Goal: Information Seeking & Learning: Learn about a topic

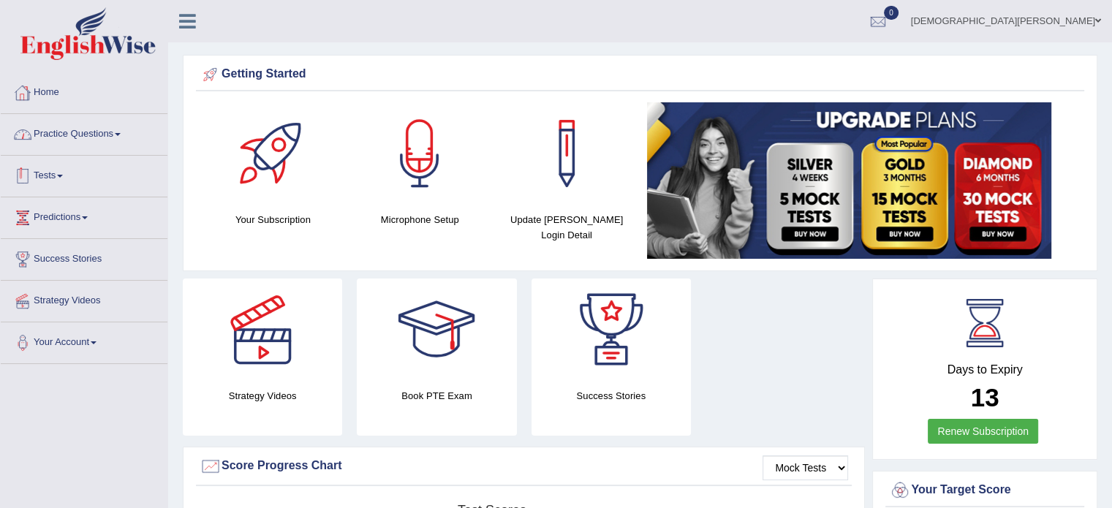
drag, startPoint x: 70, startPoint y: 192, endPoint x: 0, endPoint y: 84, distance: 129.0
click at [0, 84] on div "Home Practice Questions Speaking Practice Read Aloud Repeat Sentence Describe I…" at bounding box center [84, 218] width 189 height 292
click at [122, 128] on link "Practice Questions" at bounding box center [84, 132] width 167 height 37
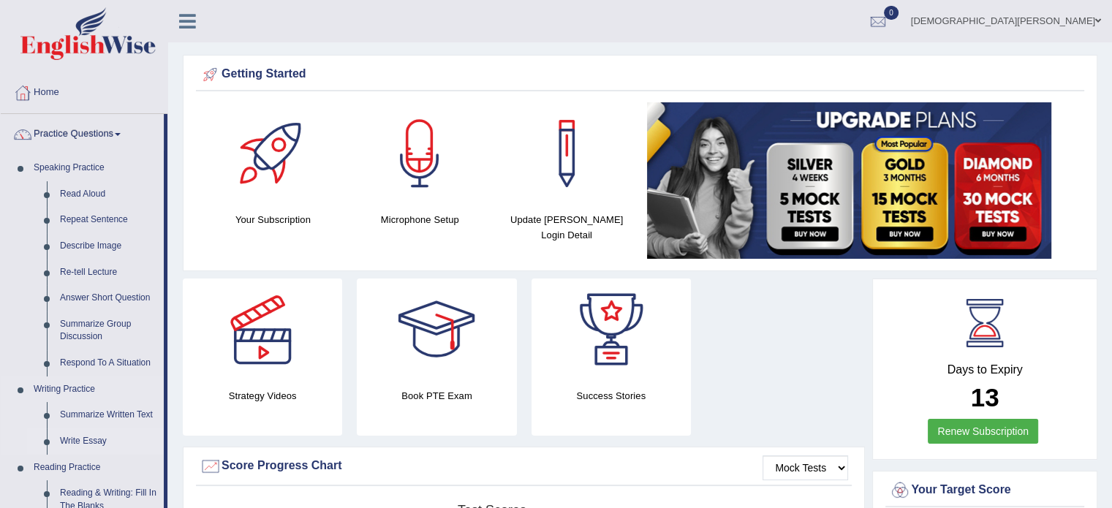
click at [105, 442] on link "Write Essay" at bounding box center [108, 441] width 110 height 26
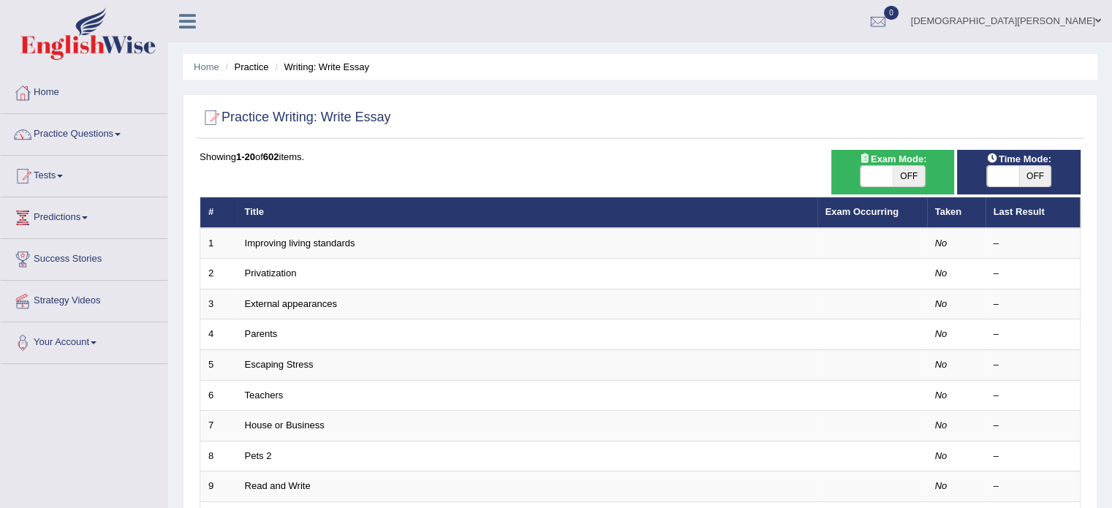
click at [913, 181] on span "OFF" at bounding box center [909, 176] width 32 height 20
checkbox input "true"
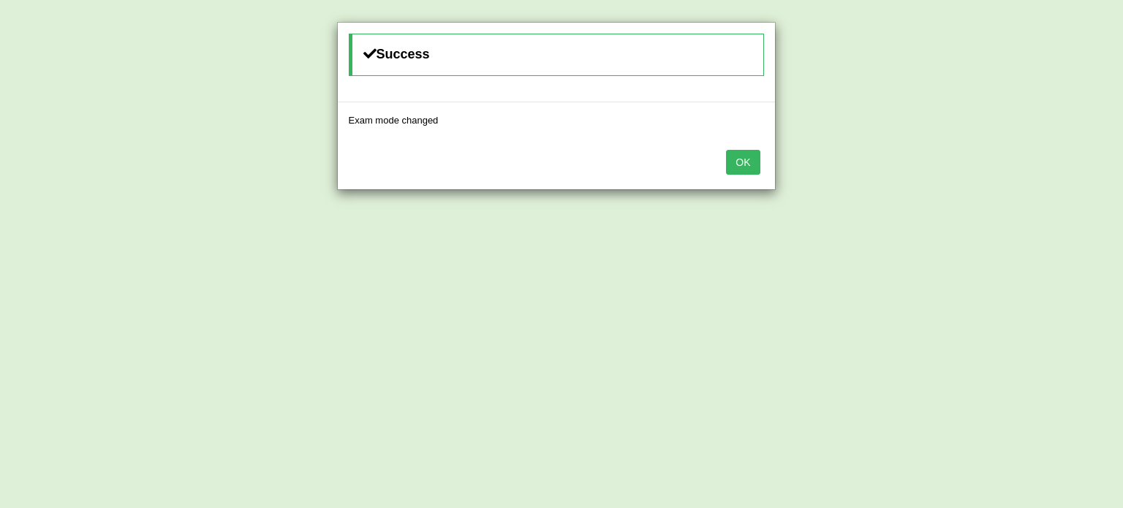
click at [734, 160] on button "OK" at bounding box center [743, 162] width 34 height 25
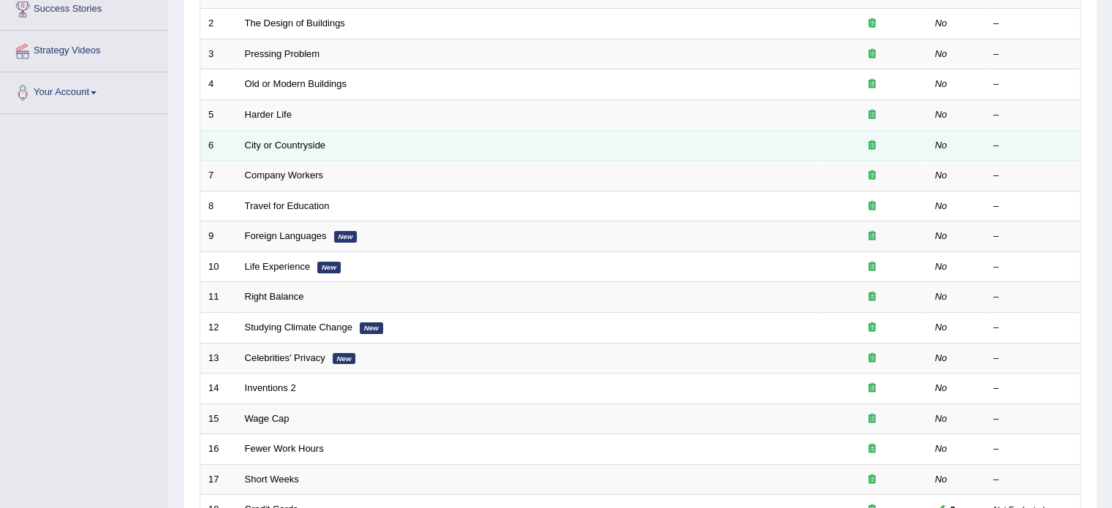
scroll to position [444, 0]
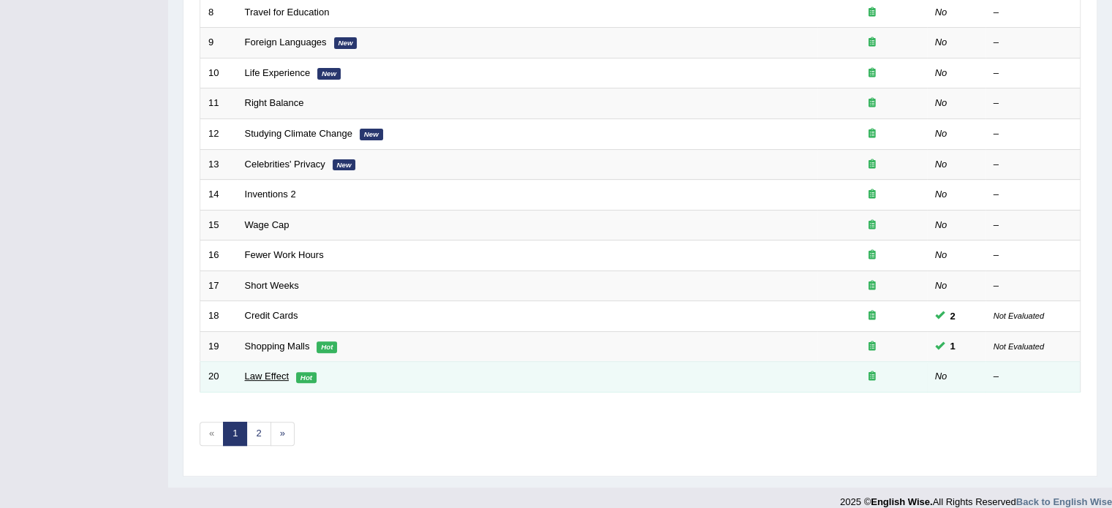
click at [271, 371] on link "Law Effect" at bounding box center [267, 376] width 44 height 11
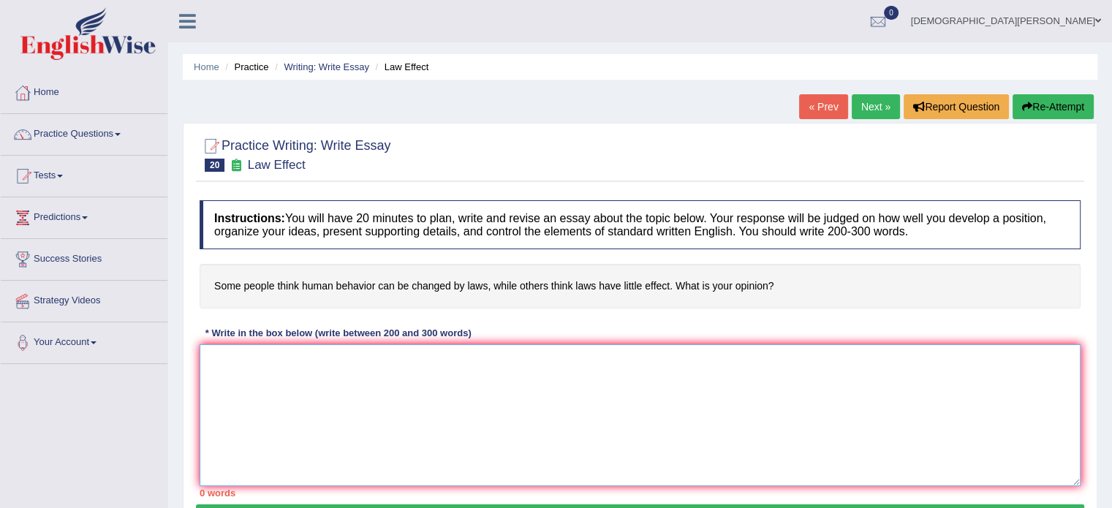
click at [212, 359] on textarea at bounding box center [640, 415] width 881 height 142
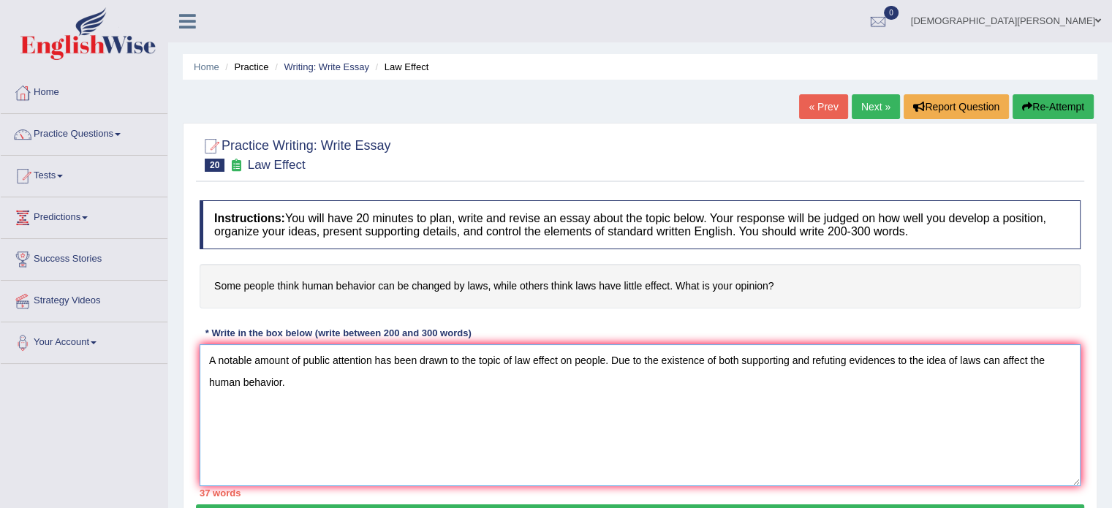
click at [956, 356] on textarea "A notable amount of public attention has been drawn to the topic of law effect …" at bounding box center [640, 415] width 881 height 142
click at [1034, 359] on textarea "A notable amount of public attention has been drawn to the topic of law effect …" at bounding box center [640, 415] width 881 height 142
click at [1062, 356] on textarea "A notable amount of public attention has been drawn to the topic of law effect …" at bounding box center [640, 415] width 881 height 142
click at [285, 381] on textarea "A notable amount of public attention has been drawn to the topic of law effect …" at bounding box center [640, 415] width 881 height 142
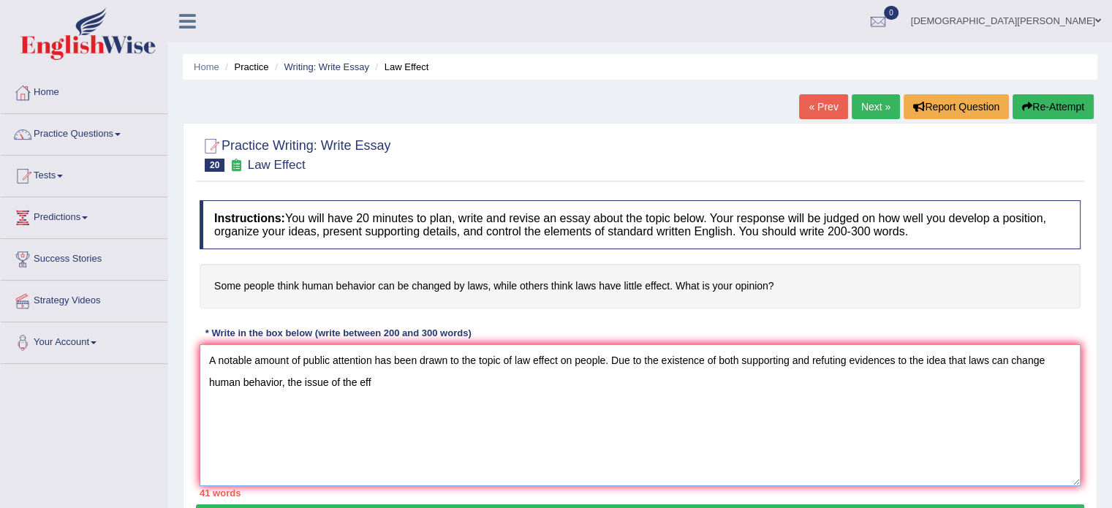
click at [380, 379] on textarea "A notable amount of public attention has been drawn to the topic of law effect …" at bounding box center [640, 415] width 881 height 142
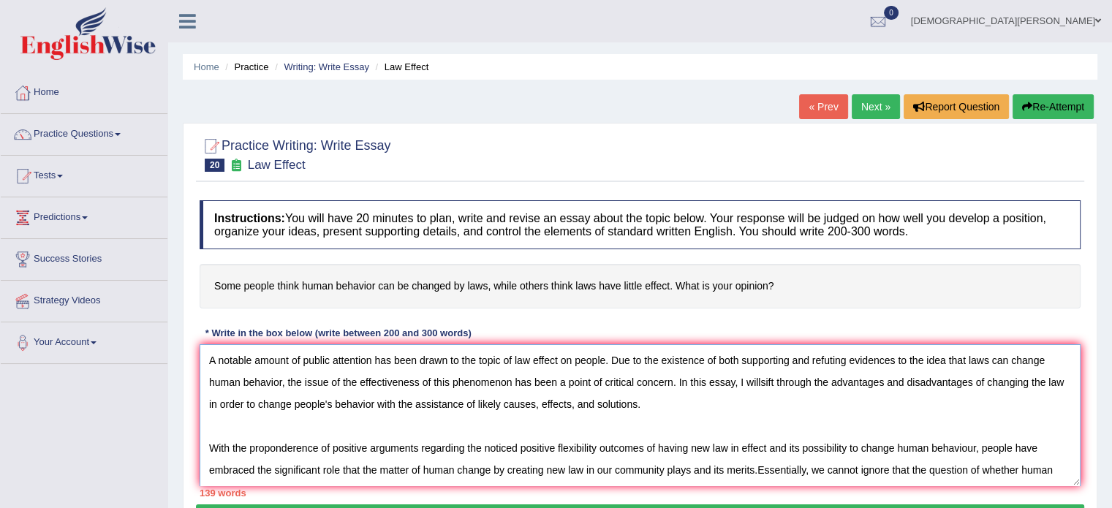
scroll to position [12, 0]
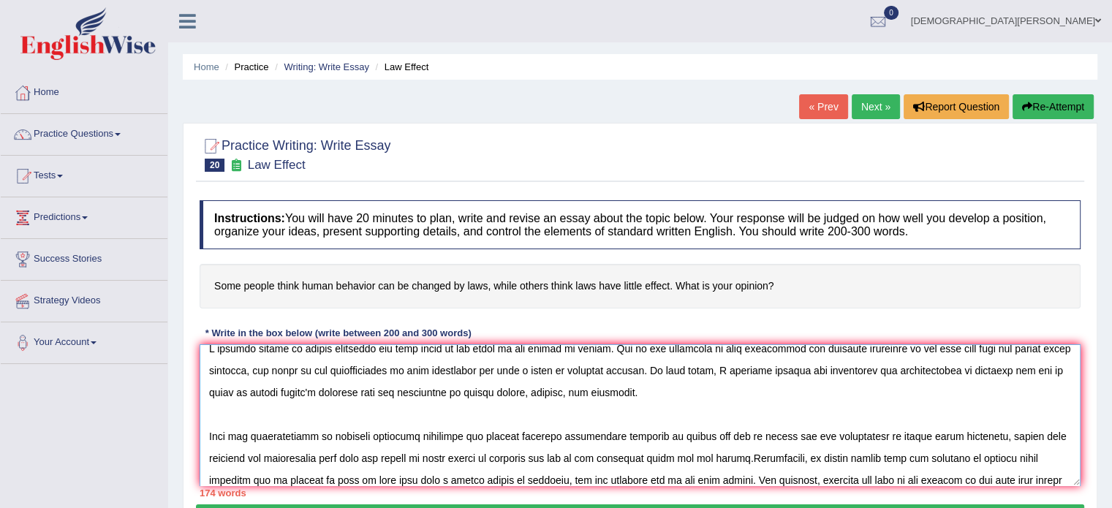
click at [961, 479] on textarea at bounding box center [640, 415] width 881 height 142
click at [1059, 477] on textarea at bounding box center [640, 415] width 881 height 142
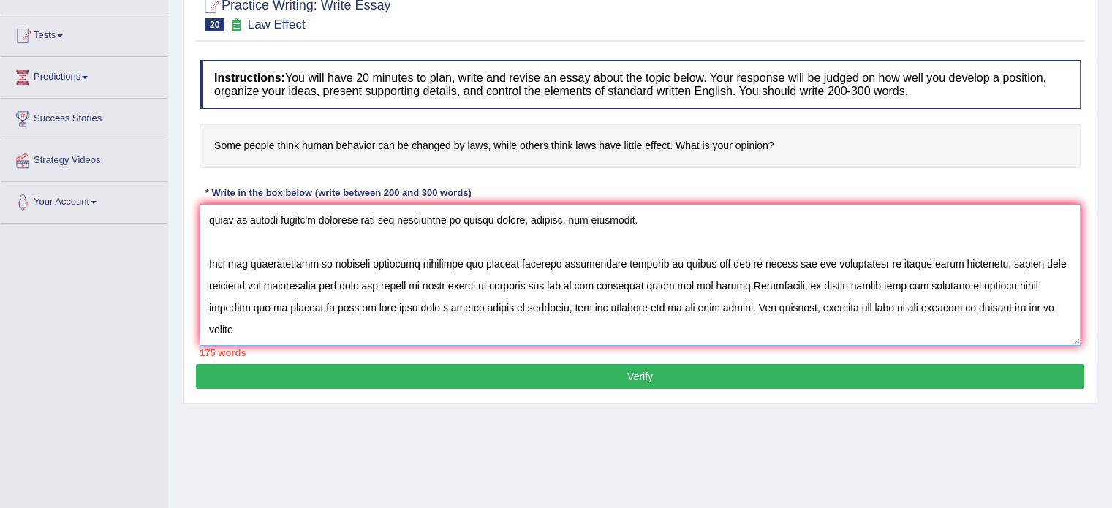
scroll to position [164, 0]
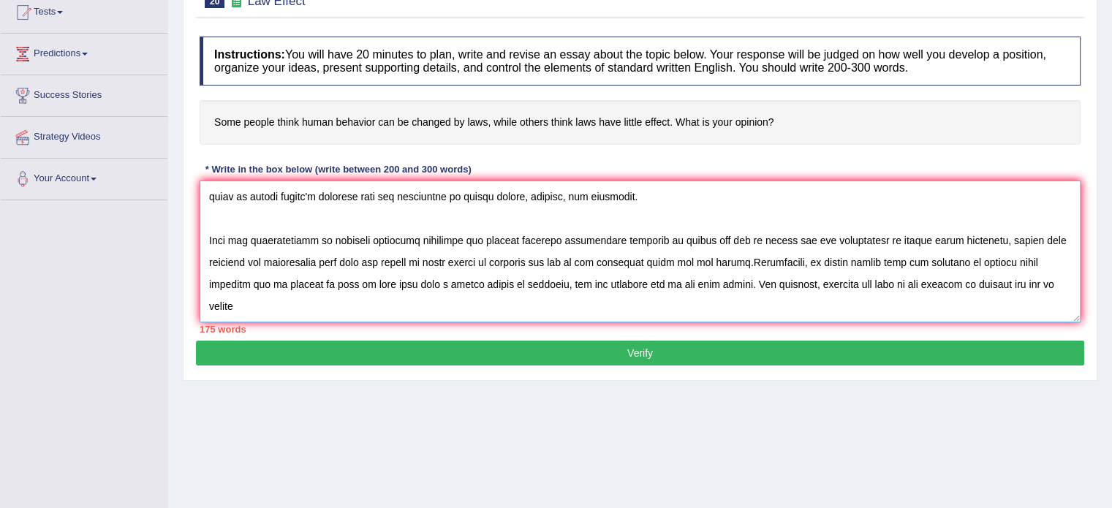
click at [232, 305] on textarea at bounding box center [640, 252] width 881 height 142
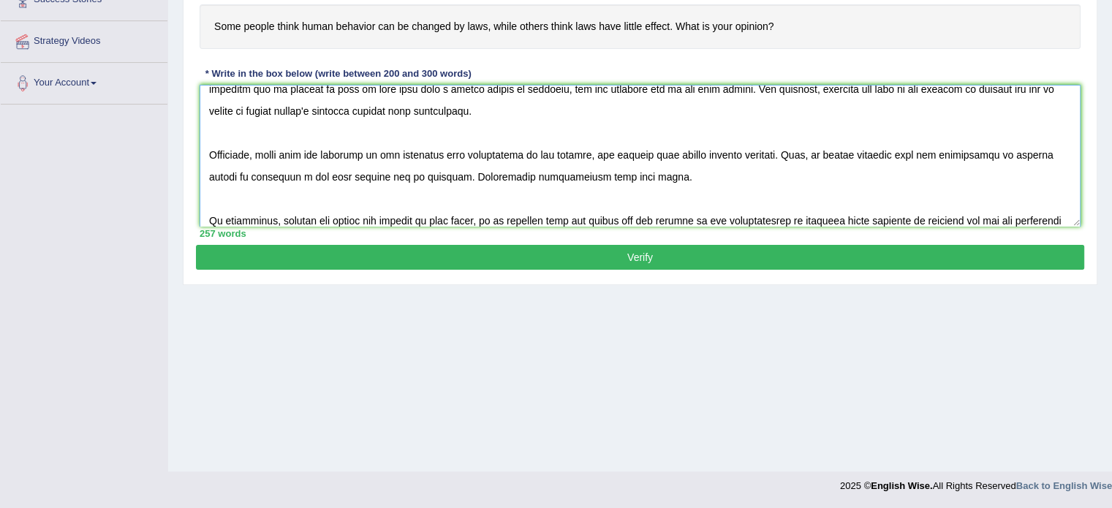
scroll to position [165, 0]
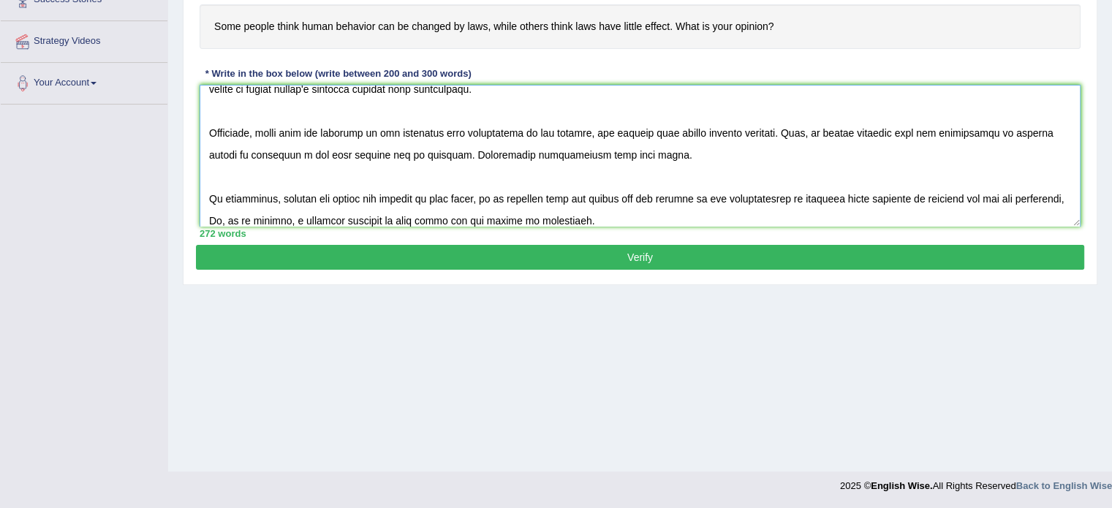
type textarea "A notable amount of public attention has been drawn to the topic of law effect …"
click at [775, 260] on button "Verify" at bounding box center [640, 257] width 888 height 25
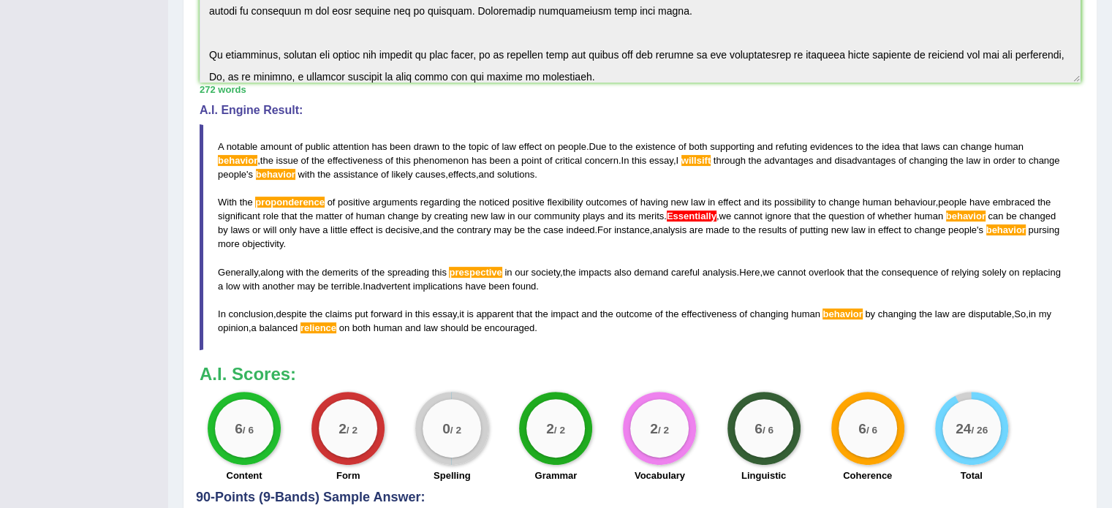
scroll to position [382, 0]
click at [961, 252] on blockquote "A notable amount of public attention has been drawn to the topic of law effect …" at bounding box center [640, 238] width 881 height 227
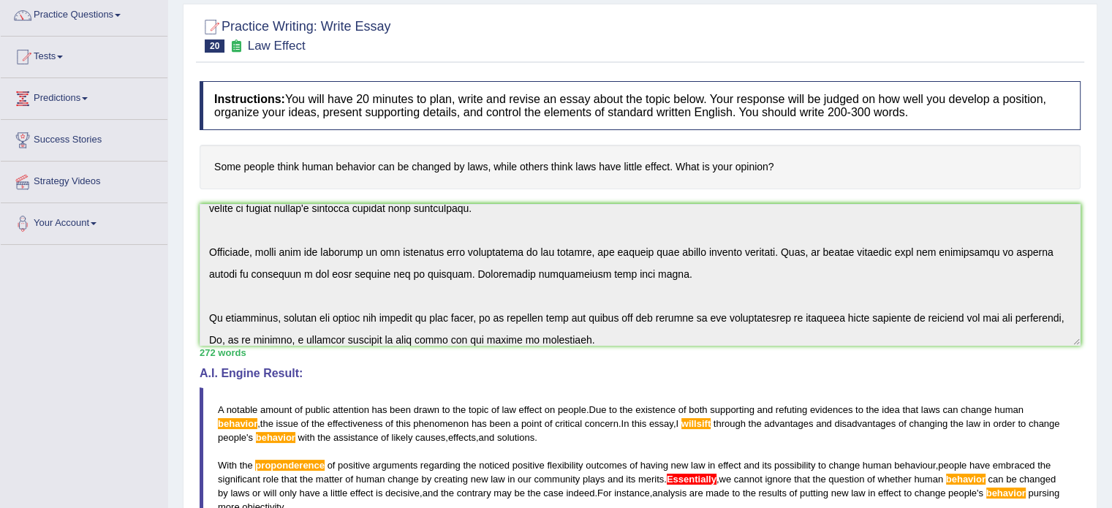
scroll to position [0, 0]
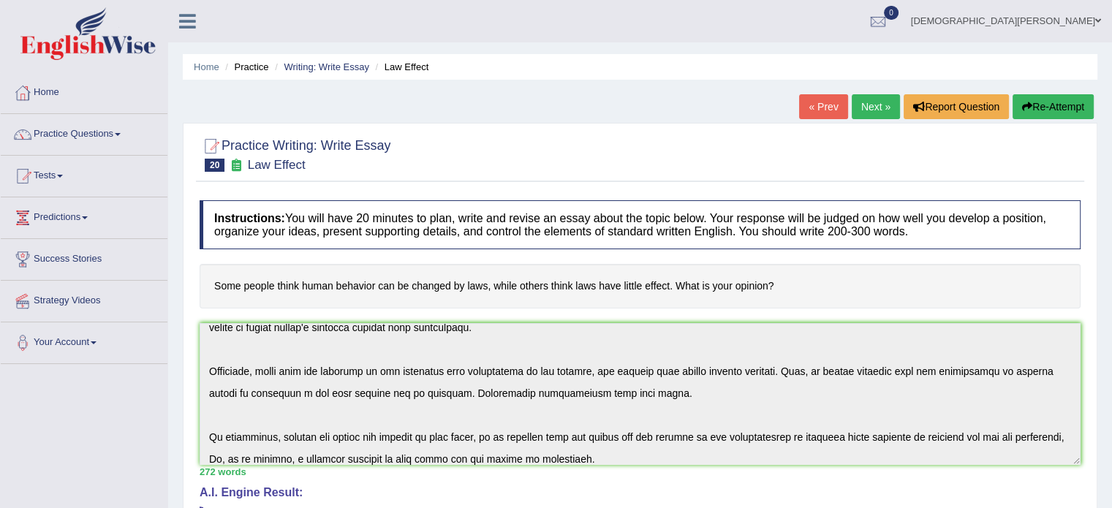
click at [869, 105] on link "Next »" at bounding box center [876, 106] width 48 height 25
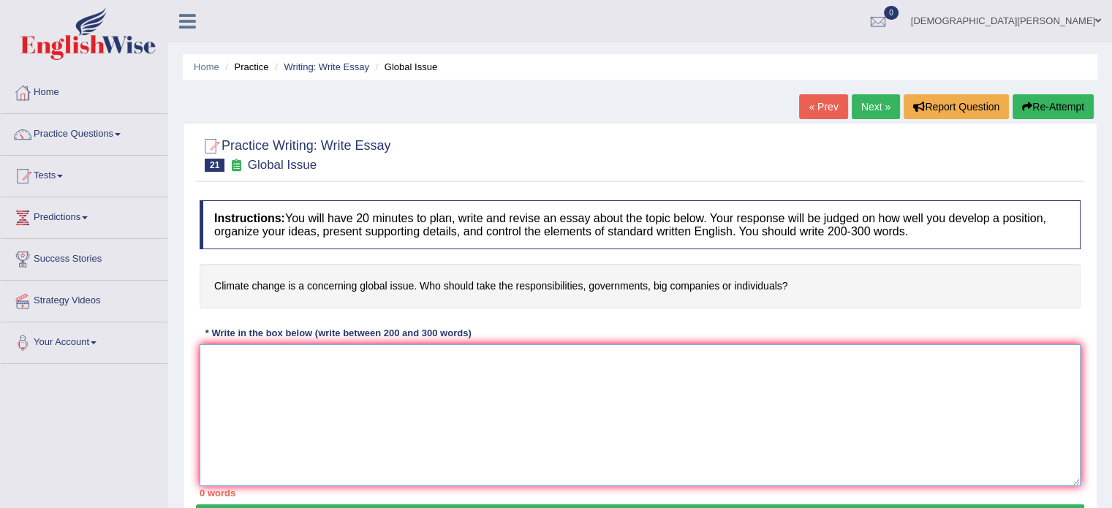
click at [231, 360] on textarea at bounding box center [640, 415] width 881 height 142
click at [283, 377] on textarea at bounding box center [640, 415] width 881 height 142
click at [328, 359] on textarea "A notable amount of public has been drawn" at bounding box center [640, 415] width 881 height 142
click at [448, 358] on textarea "A notable amount of public attention has been drawn" at bounding box center [640, 415] width 881 height 142
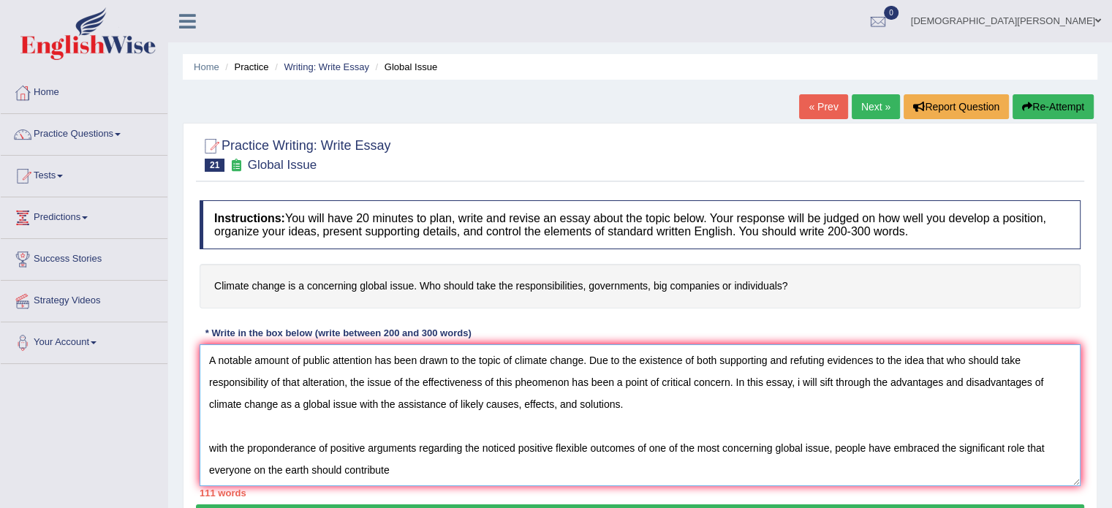
click at [552, 423] on textarea "A notable amount of public attention has been drawn to the topic of climate cha…" at bounding box center [640, 415] width 881 height 142
click at [404, 470] on textarea "A notable amount of public attention has been drawn to the topic of climate cha…" at bounding box center [640, 415] width 881 height 142
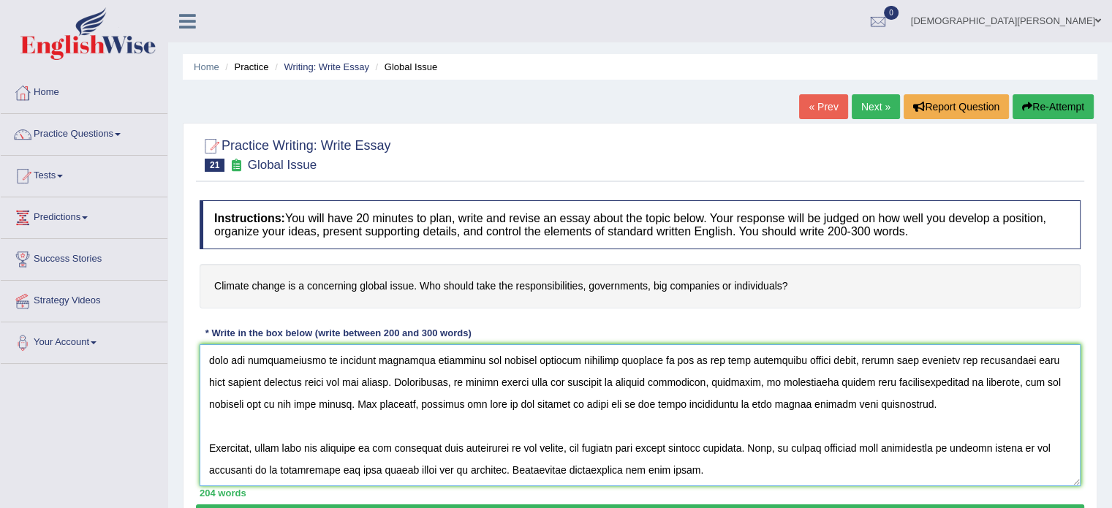
scroll to position [121, 0]
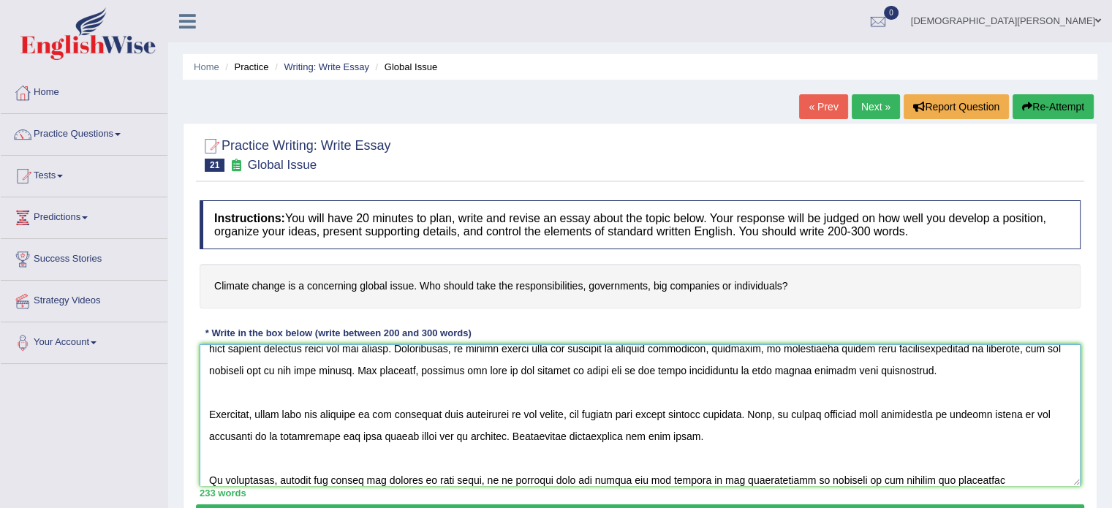
click at [772, 478] on textarea at bounding box center [640, 415] width 881 height 142
click at [821, 477] on textarea at bounding box center [640, 415] width 881 height 142
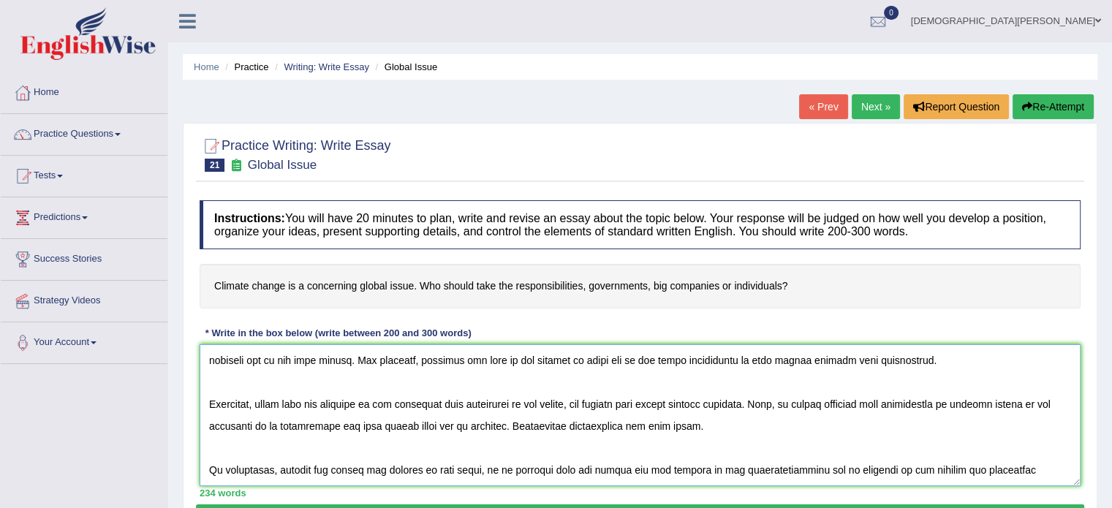
click at [984, 469] on textarea at bounding box center [640, 415] width 881 height 142
click at [915, 470] on textarea at bounding box center [640, 415] width 881 height 142
click at [983, 464] on textarea at bounding box center [640, 415] width 881 height 142
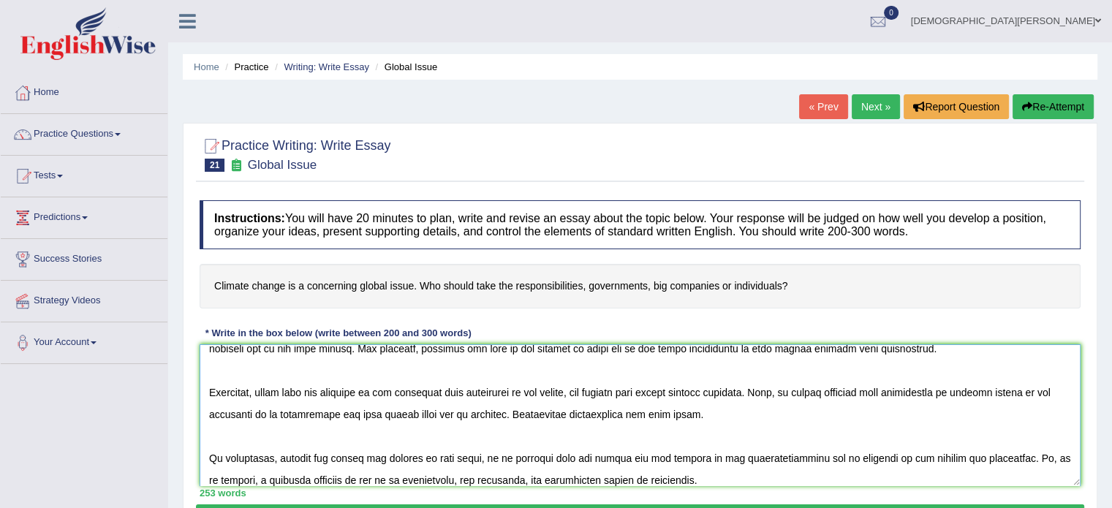
click at [852, 456] on textarea at bounding box center [640, 415] width 881 height 142
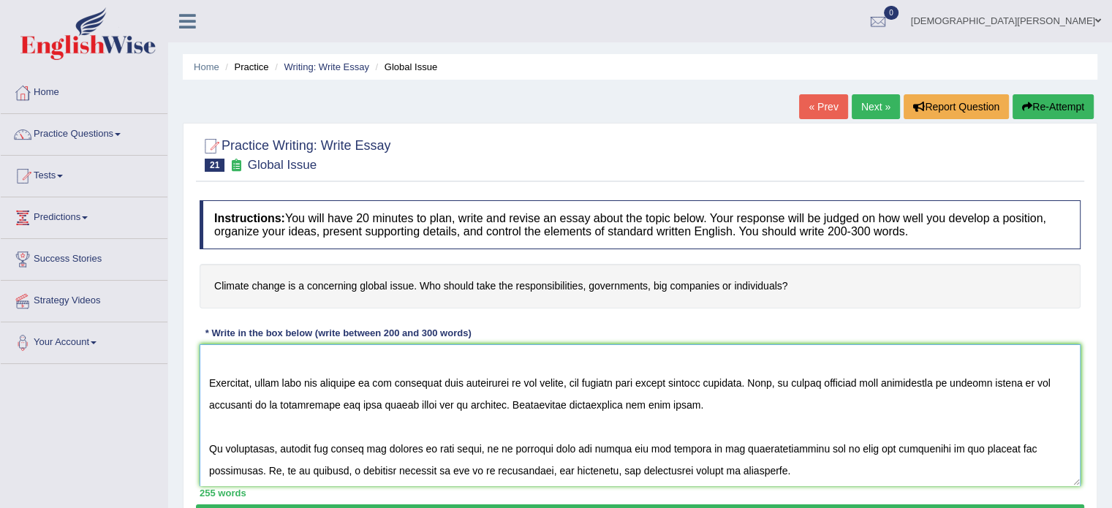
scroll to position [260, 0]
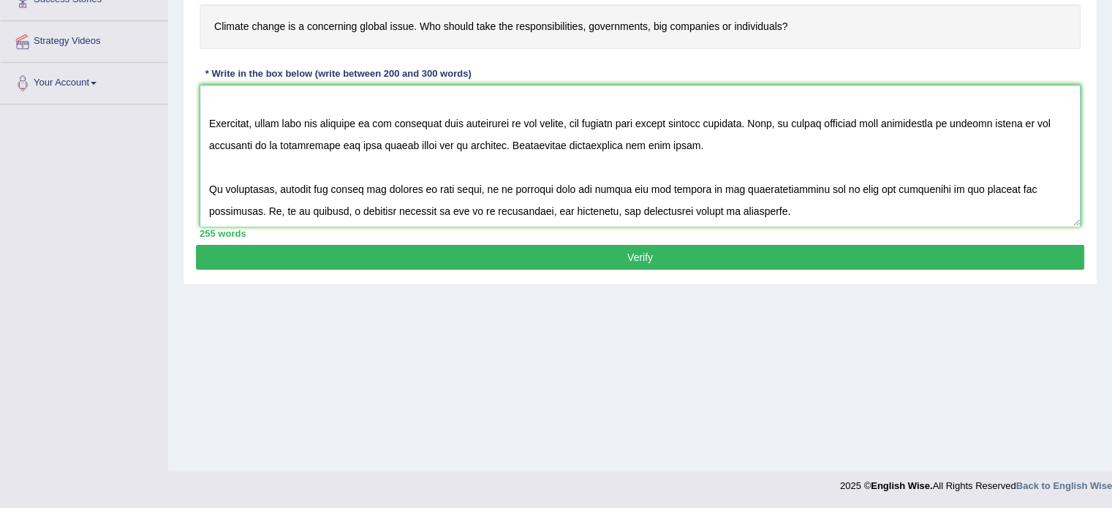
type textarea "A notable amount of public attention has been drawn to the topic of climate cha…"
click at [680, 253] on button "Verify" at bounding box center [640, 257] width 888 height 25
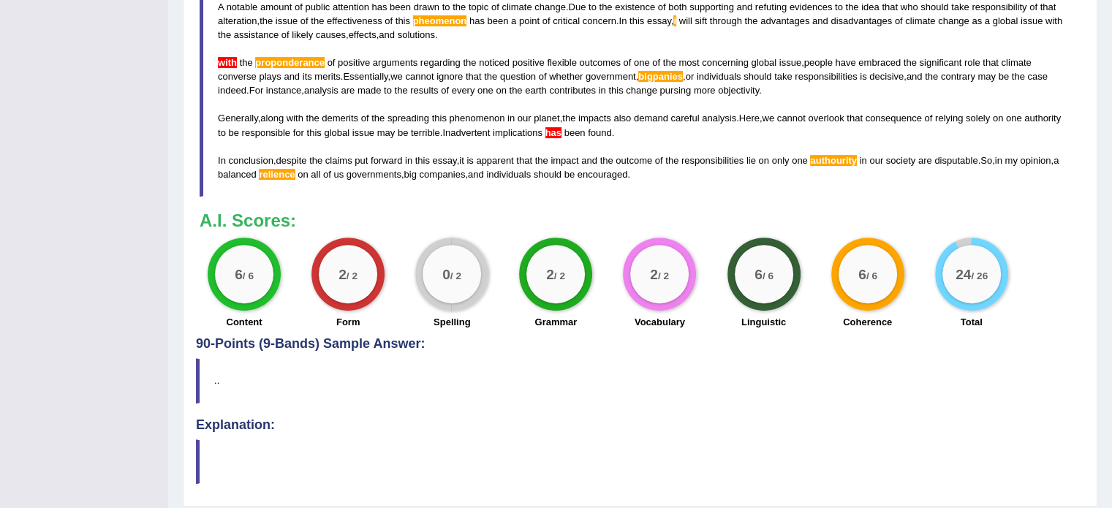
scroll to position [521, 0]
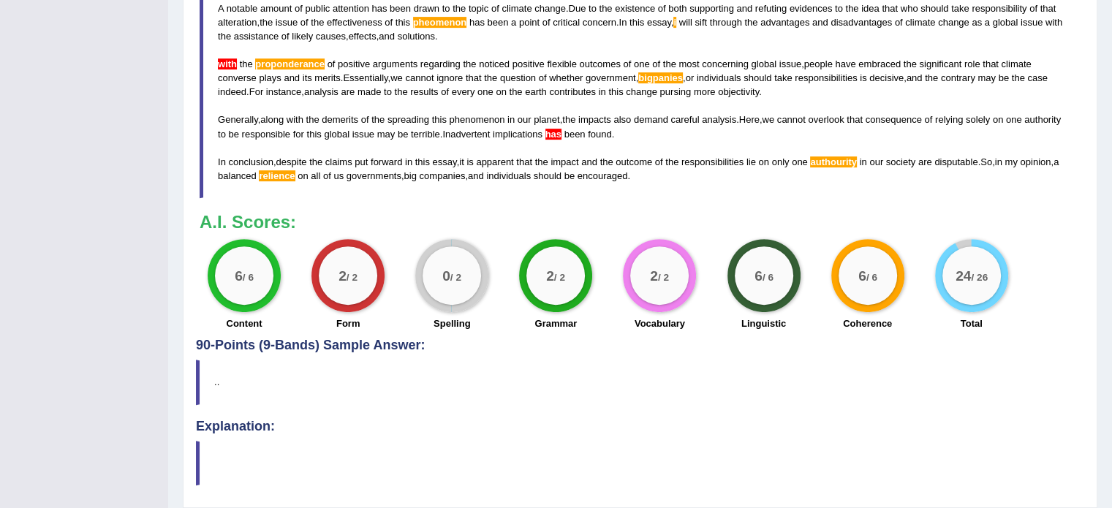
drag, startPoint x: 639, startPoint y: 169, endPoint x: 536, endPoint y: 137, distance: 108.0
click at [536, 137] on blockquote "A notable amount of public attention has been drawn to the topic of climate cha…" at bounding box center [640, 92] width 881 height 212
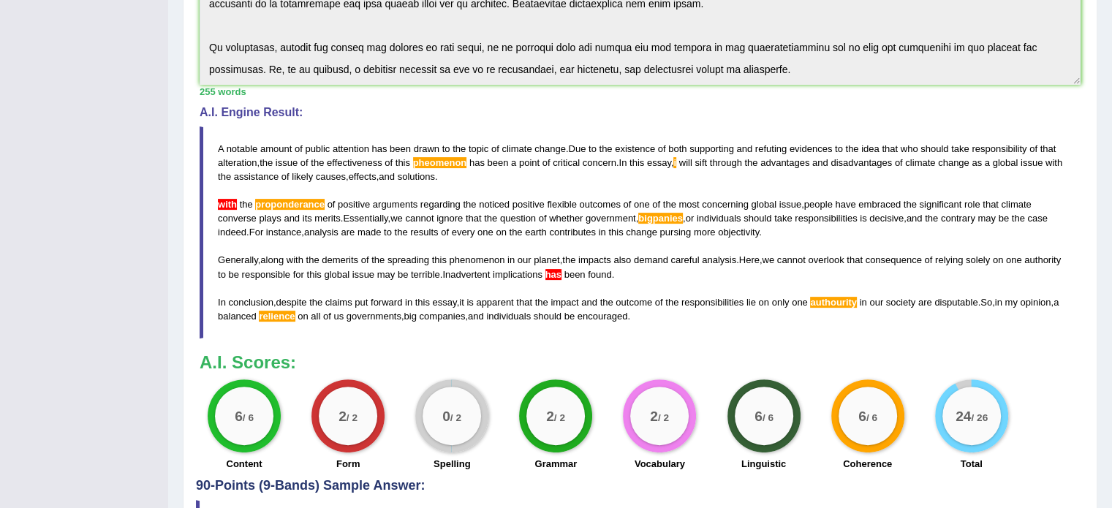
scroll to position [382, 0]
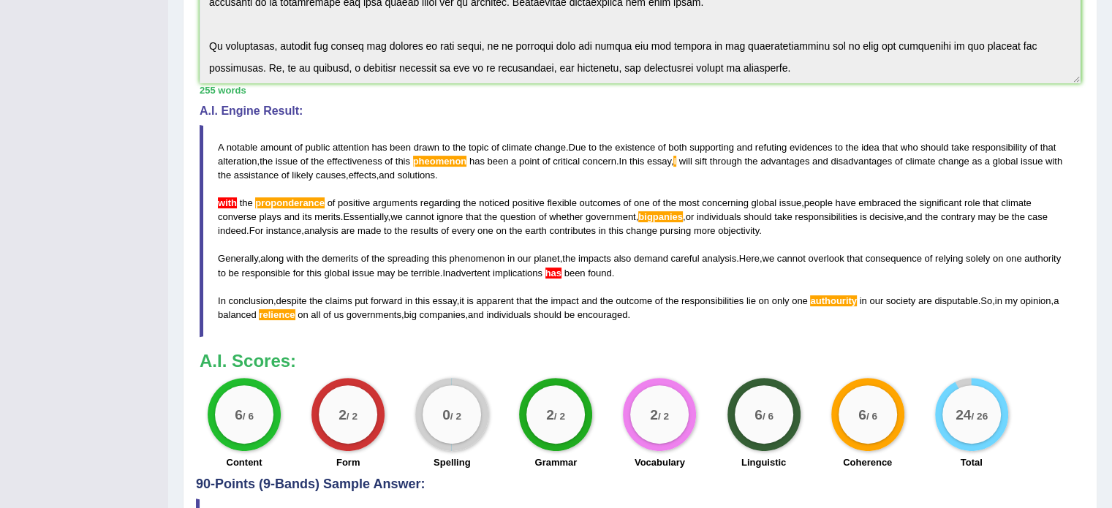
click at [536, 137] on blockquote "A notable amount of public attention has been drawn to the topic of climate cha…" at bounding box center [640, 231] width 881 height 212
click at [523, 135] on blockquote "A notable amount of public attention has been drawn to the topic of climate cha…" at bounding box center [640, 231] width 881 height 212
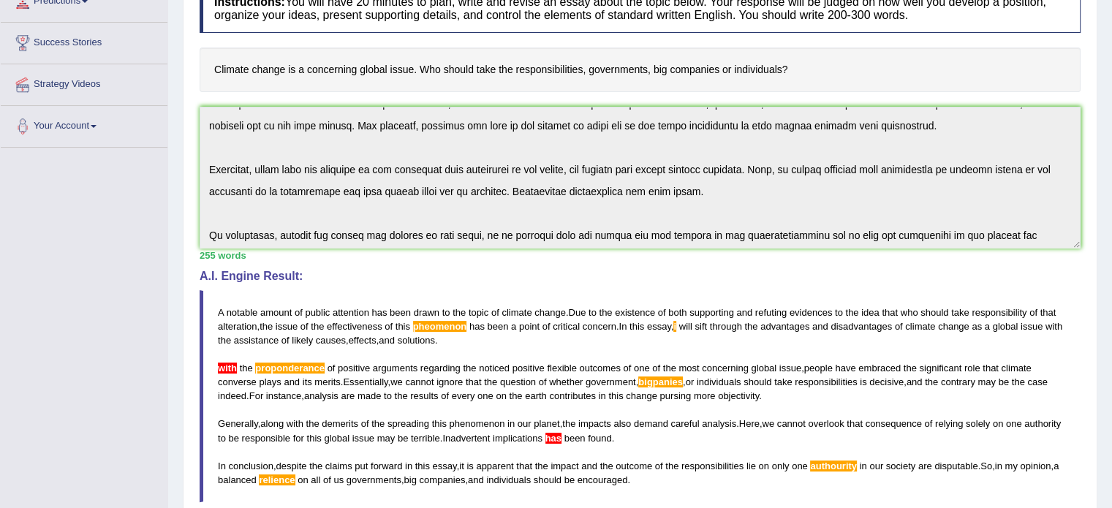
scroll to position [133, 0]
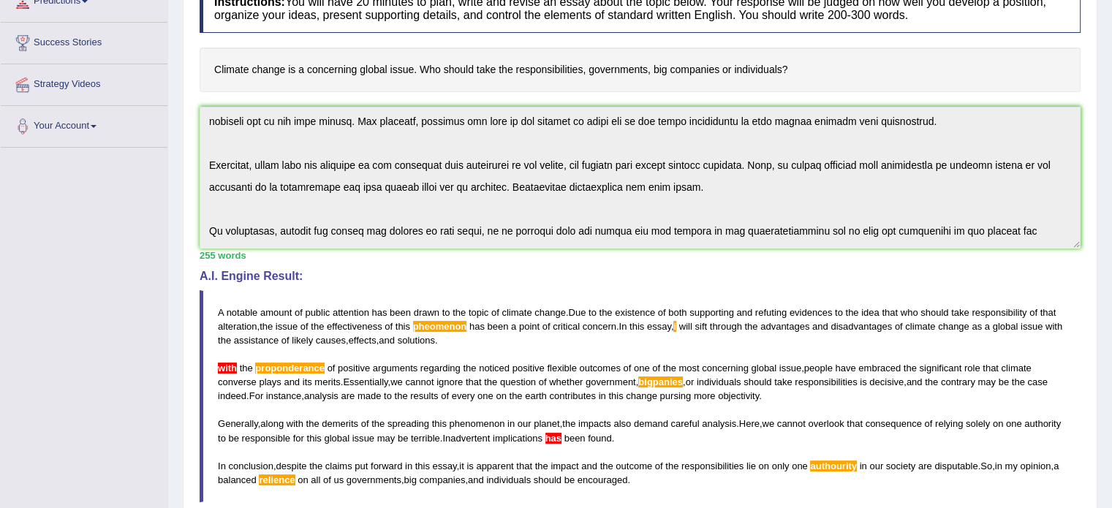
click at [850, 257] on div "255 words" at bounding box center [640, 256] width 881 height 14
